Goal: Use online tool/utility

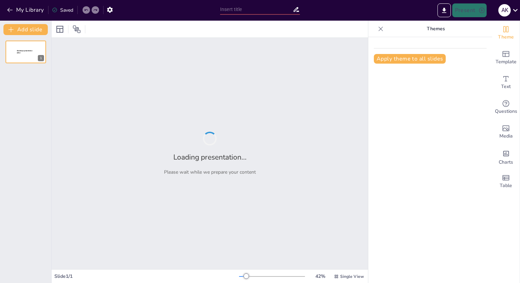
type input "Imported Powerpoint.pptx"
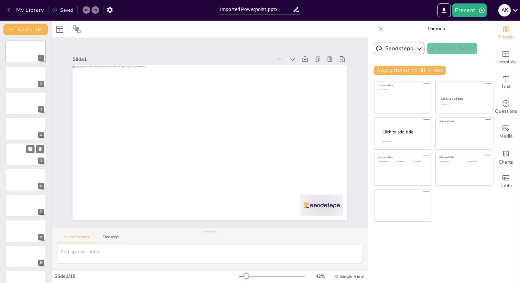
click at [29, 156] on div at bounding box center [25, 154] width 41 height 23
click at [25, 183] on div at bounding box center [25, 179] width 41 height 23
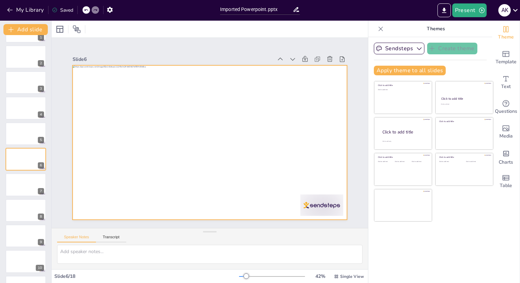
click at [192, 159] on div at bounding box center [207, 142] width 300 height 208
click at [178, 87] on div at bounding box center [207, 142] width 300 height 208
click at [178, 87] on div at bounding box center [201, 136] width 253 height 313
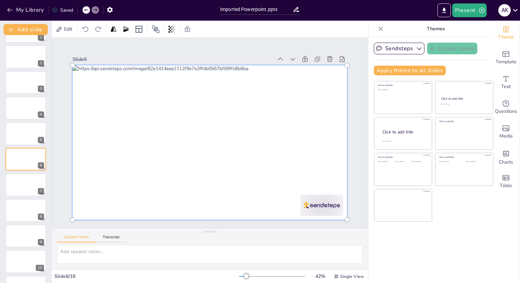
click at [179, 88] on div at bounding box center [200, 135] width 218 height 310
click at [179, 88] on div at bounding box center [202, 127] width 298 height 324
click at [178, 87] on div at bounding box center [208, 142] width 298 height 191
click at [178, 87] on div at bounding box center [208, 142] width 310 height 218
click at [178, 87] on div at bounding box center [203, 140] width 319 height 310
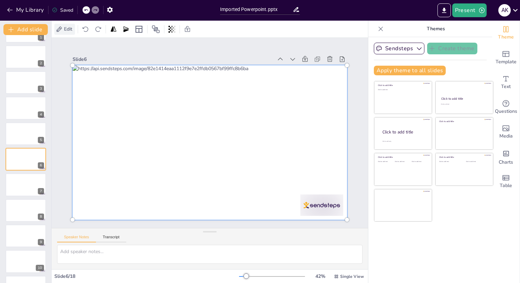
click at [63, 28] on span "Edit" at bounding box center [68, 29] width 11 height 7
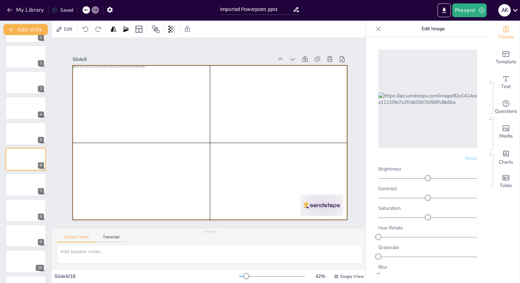
click at [180, 85] on div at bounding box center [208, 142] width 289 height 182
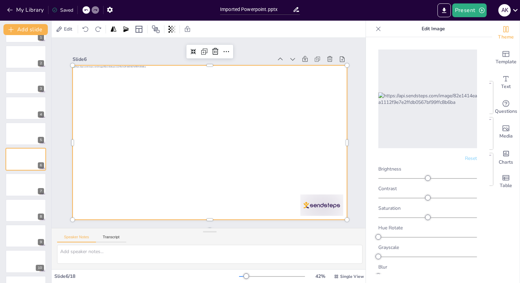
click at [180, 85] on div at bounding box center [206, 141] width 309 height 231
click at [180, 85] on div at bounding box center [200, 131] width 182 height 289
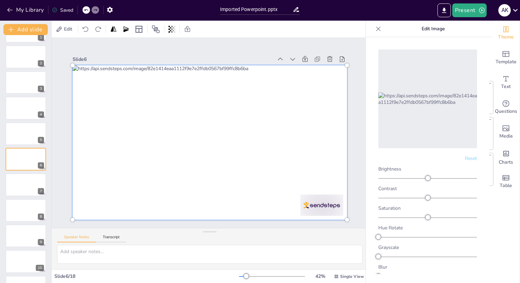
click at [180, 85] on div at bounding box center [200, 137] width 263 height 324
click at [179, 86] on div at bounding box center [205, 141] width 326 height 282
click at [179, 86] on div at bounding box center [200, 131] width 218 height 310
click at [179, 86] on div at bounding box center [205, 141] width 326 height 282
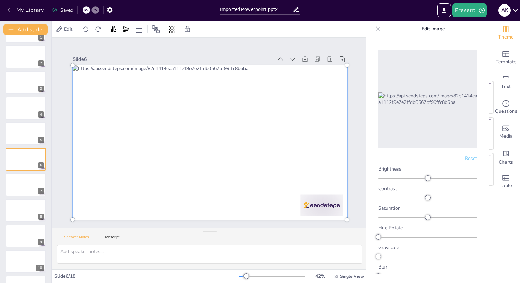
click at [179, 86] on div at bounding box center [206, 142] width 319 height 242
click at [179, 86] on div at bounding box center [203, 140] width 319 height 310
click at [62, 34] on div "Edit" at bounding box center [64, 29] width 21 height 11
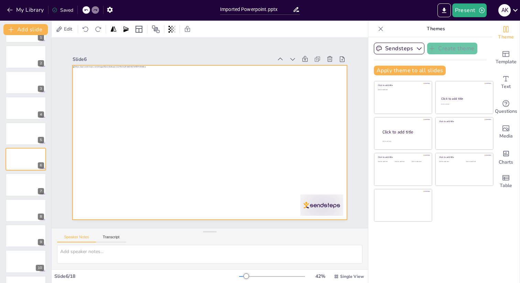
click at [175, 85] on div at bounding box center [202, 126] width 298 height 307
click at [180, 89] on div at bounding box center [205, 141] width 313 height 253
click at [180, 89] on div at bounding box center [208, 142] width 289 height 182
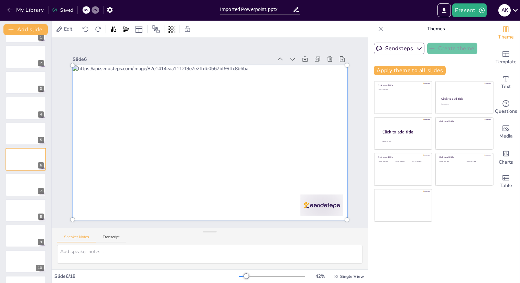
click at [180, 89] on div at bounding box center [206, 142] width 324 height 264
click at [180, 89] on div at bounding box center [200, 132] width 163 height 282
click at [180, 89] on div at bounding box center [209, 142] width 282 height 163
click at [180, 89] on div at bounding box center [208, 142] width 310 height 218
